Goal: Information Seeking & Learning: Learn about a topic

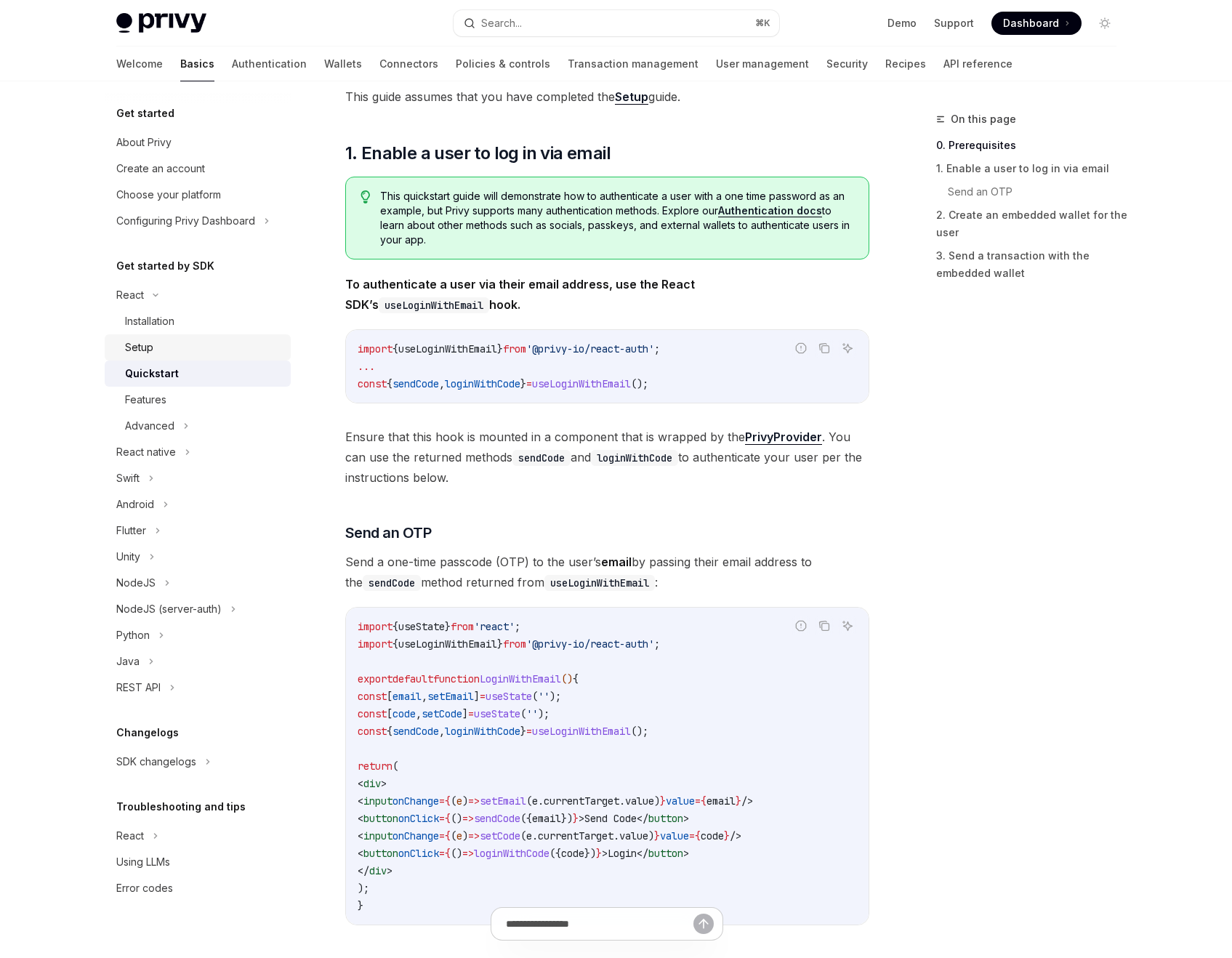
click at [189, 340] on div "Setup" at bounding box center [203, 347] width 157 height 17
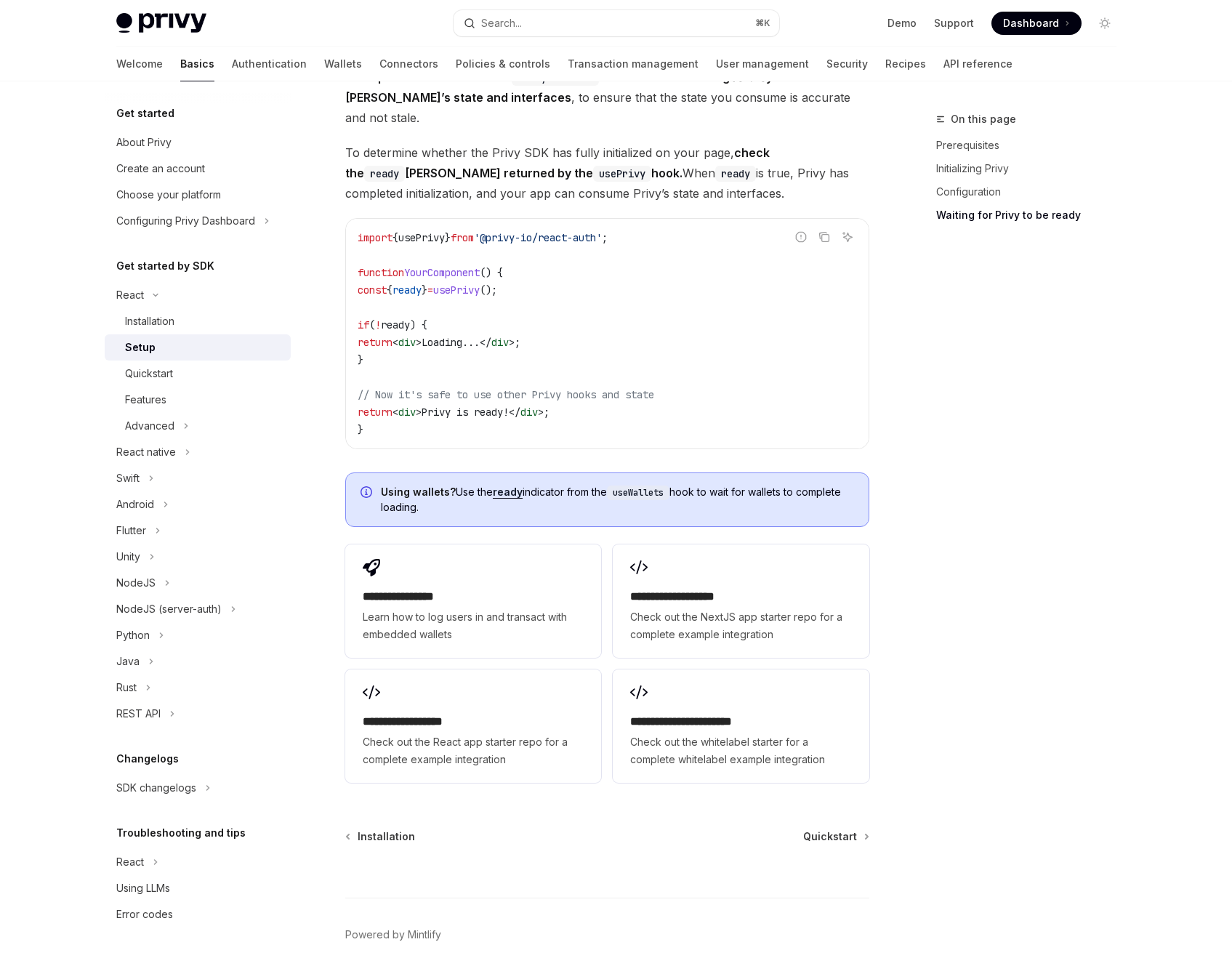
scroll to position [1562, 0]
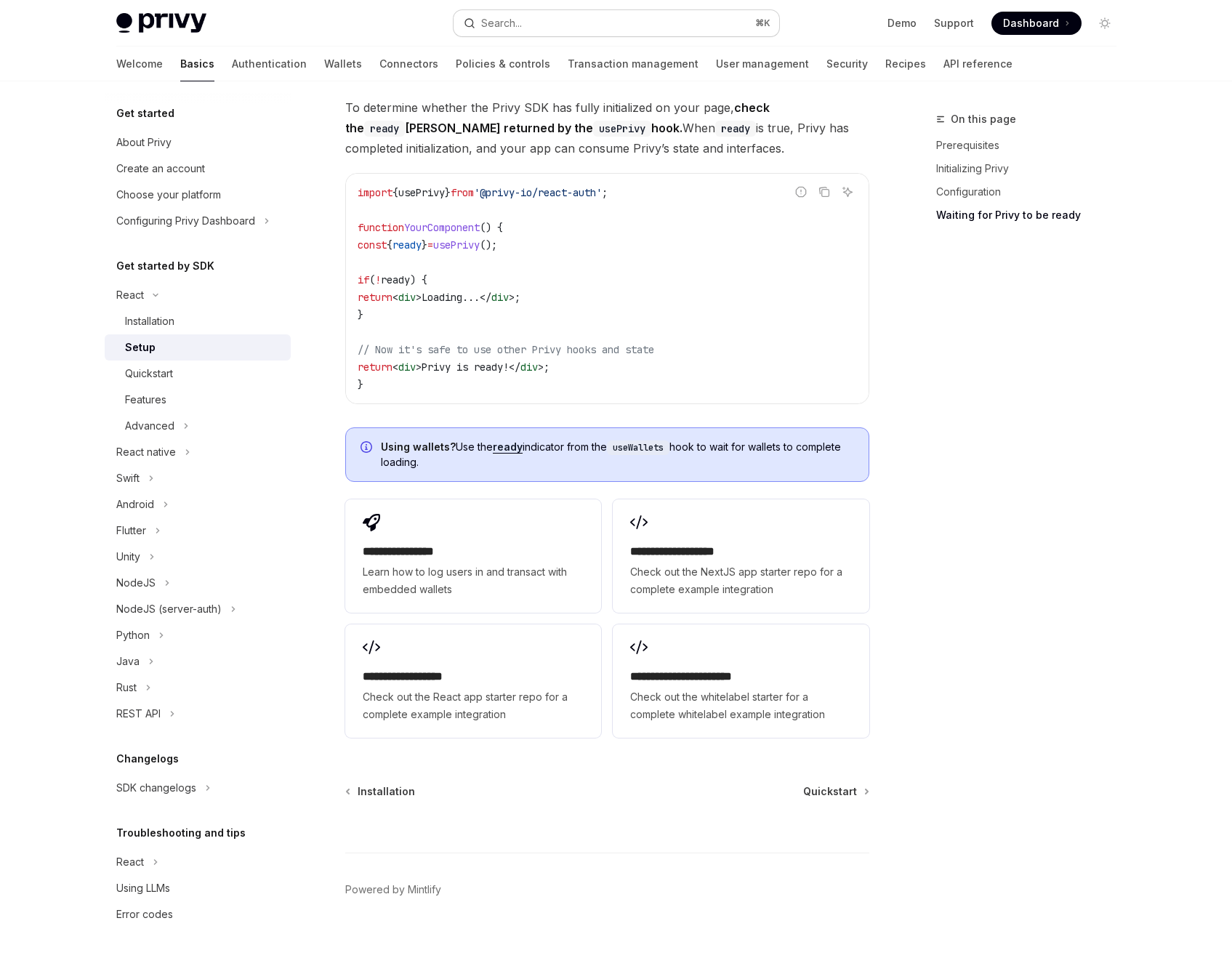
click at [617, 16] on button "Search... ⌘ K" at bounding box center [617, 23] width 326 height 26
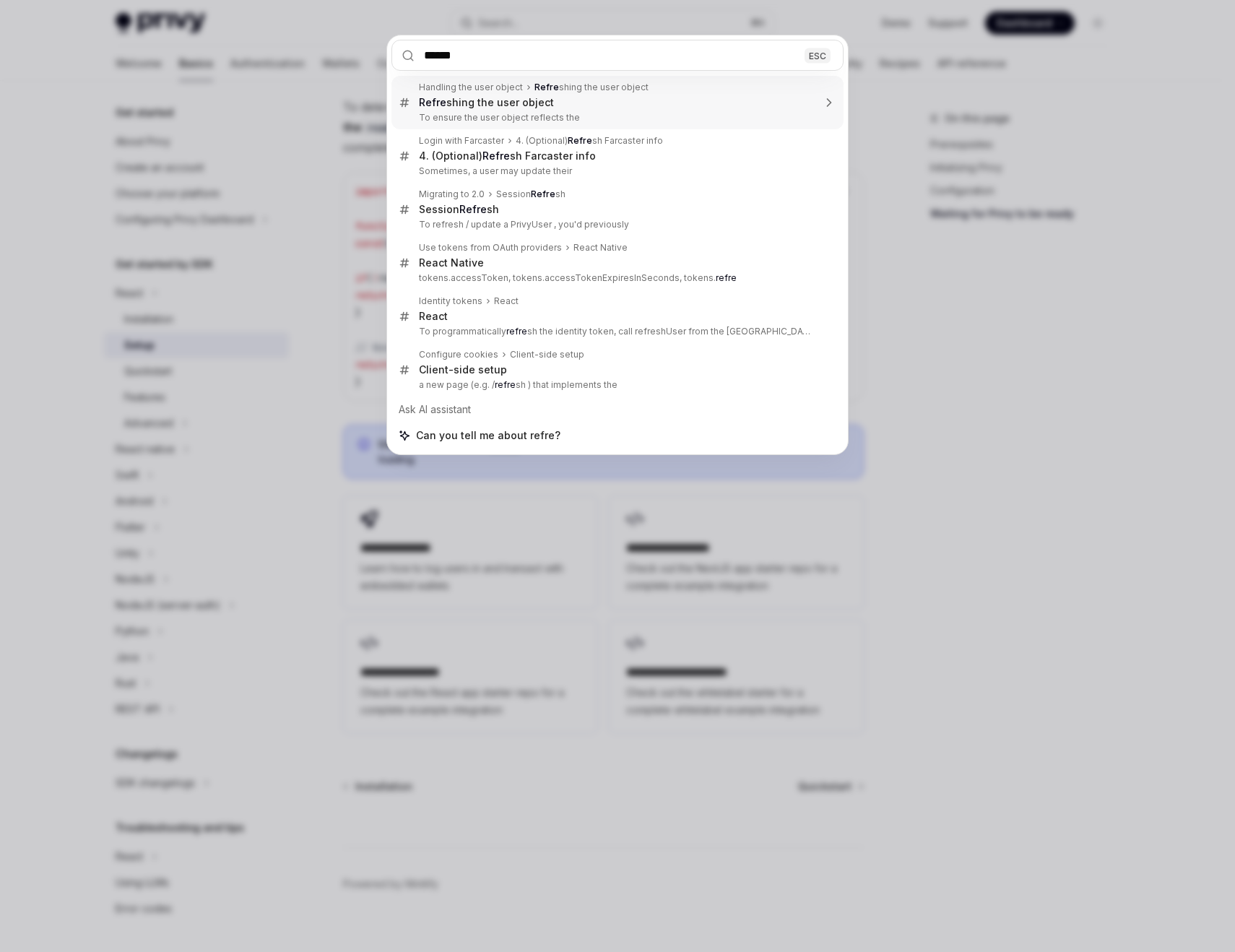
type input "*******"
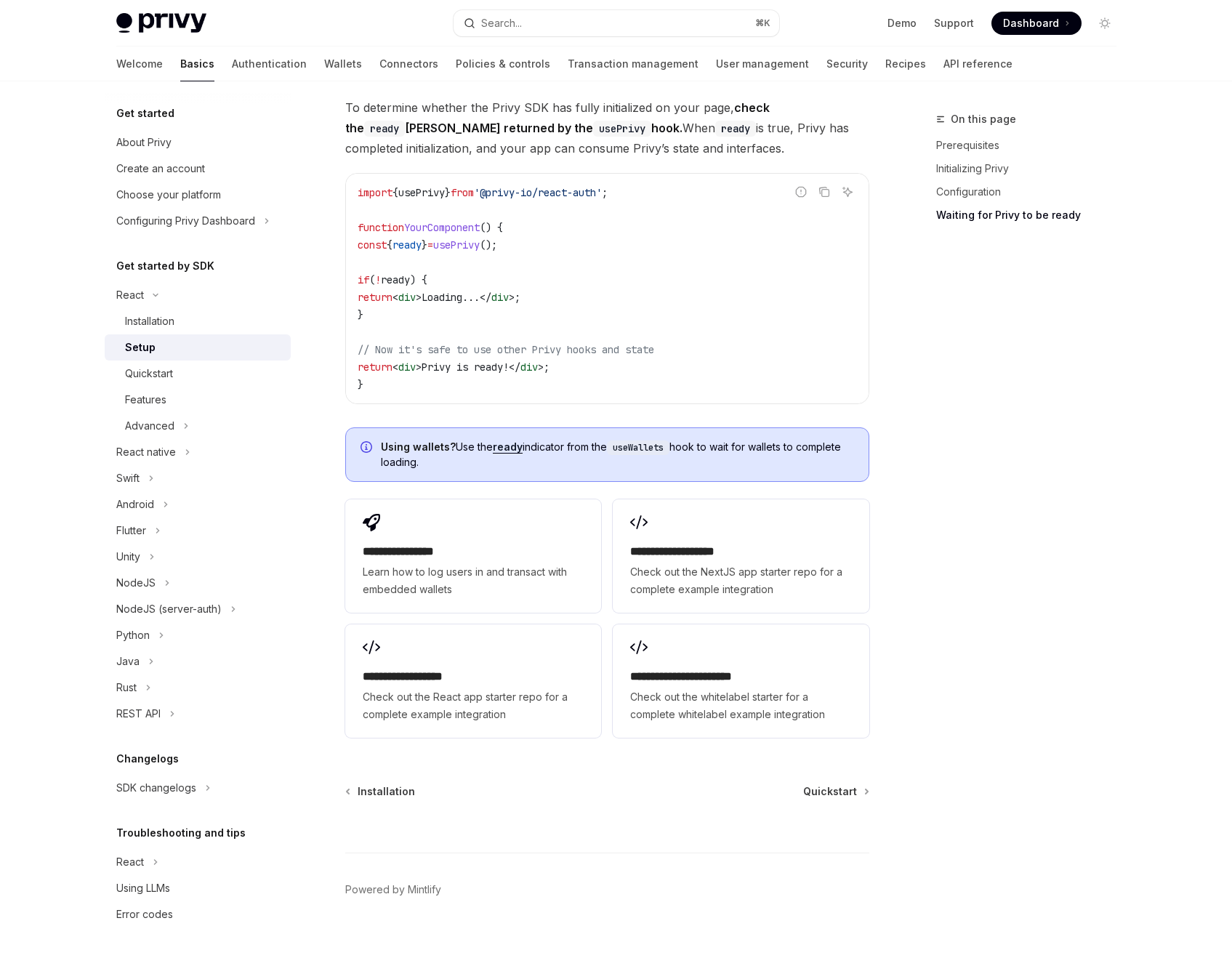
type textarea "*"
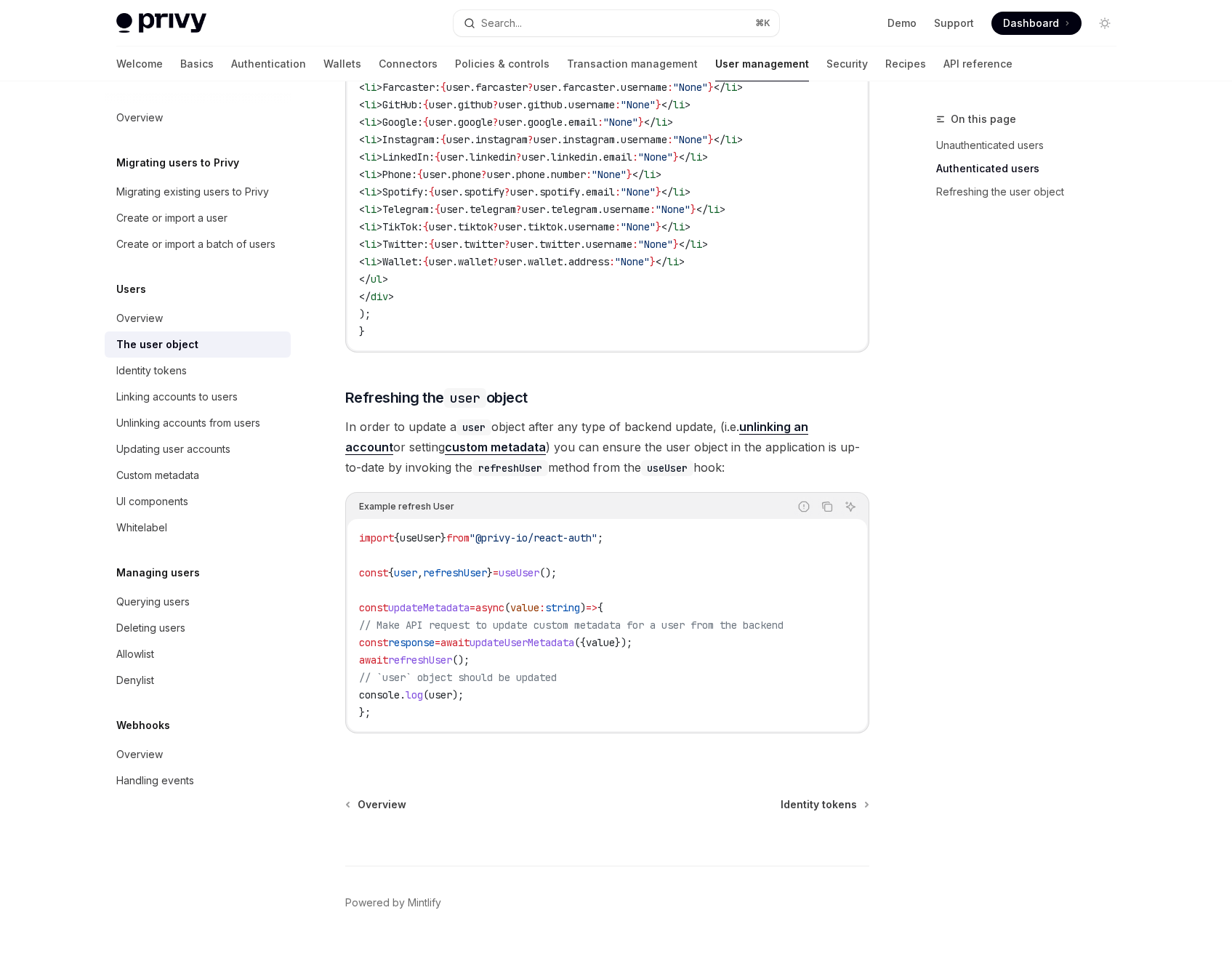
scroll to position [1679, 0]
